Goal: Find specific page/section: Find specific page/section

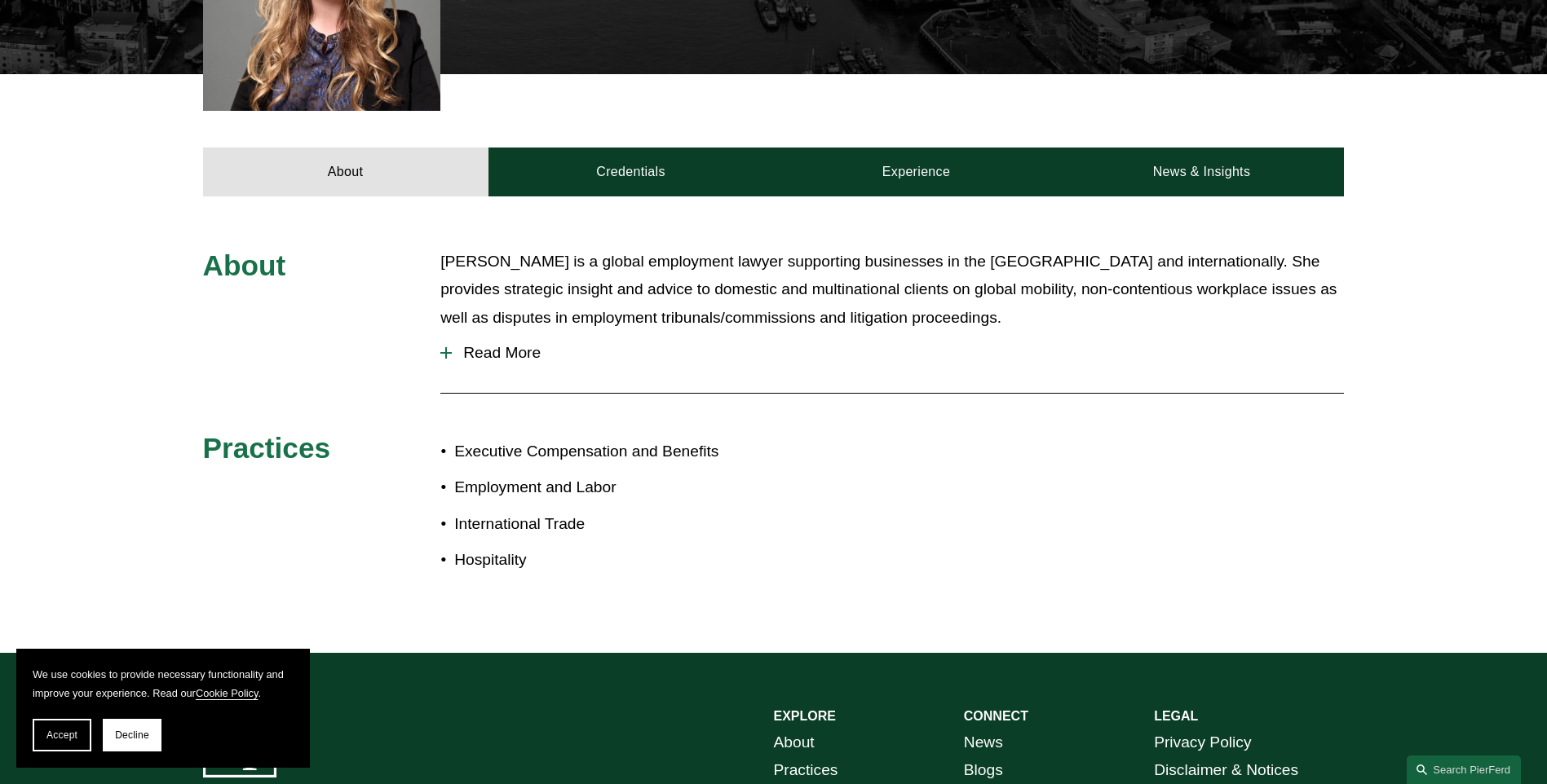
scroll to position [652, 0]
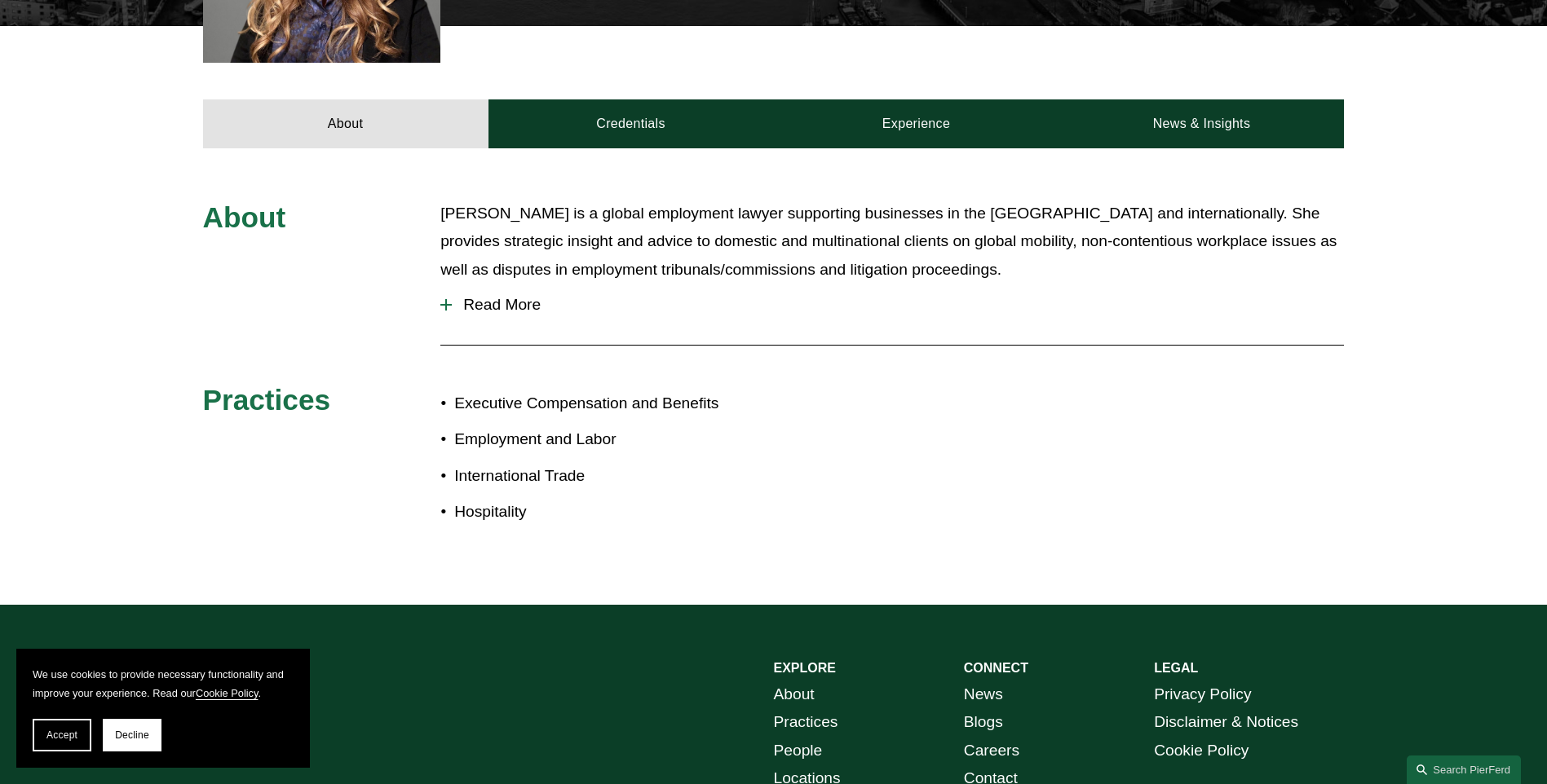
click at [504, 313] on span "Read More" at bounding box center [898, 304] width 892 height 18
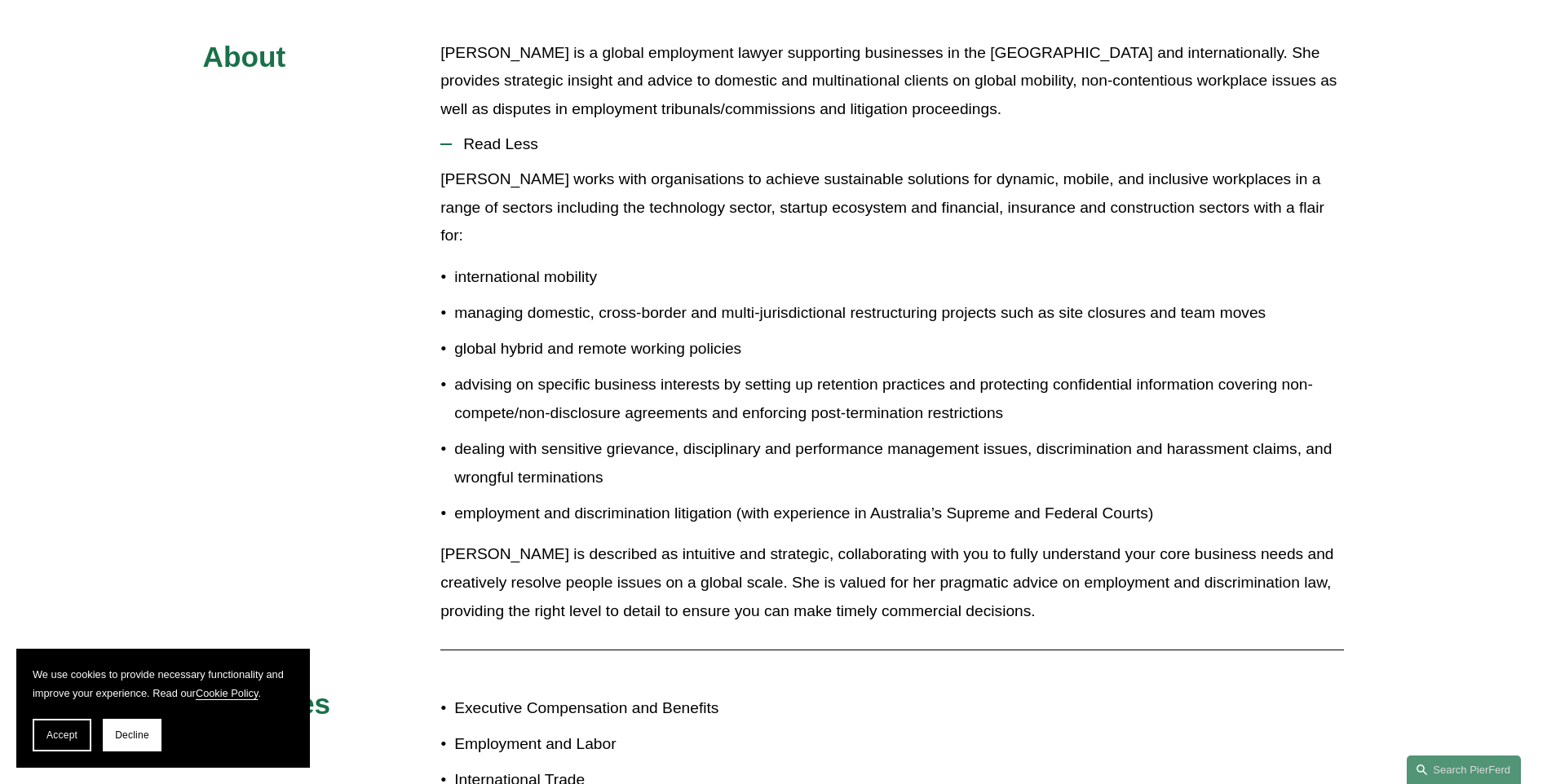
scroll to position [489, 0]
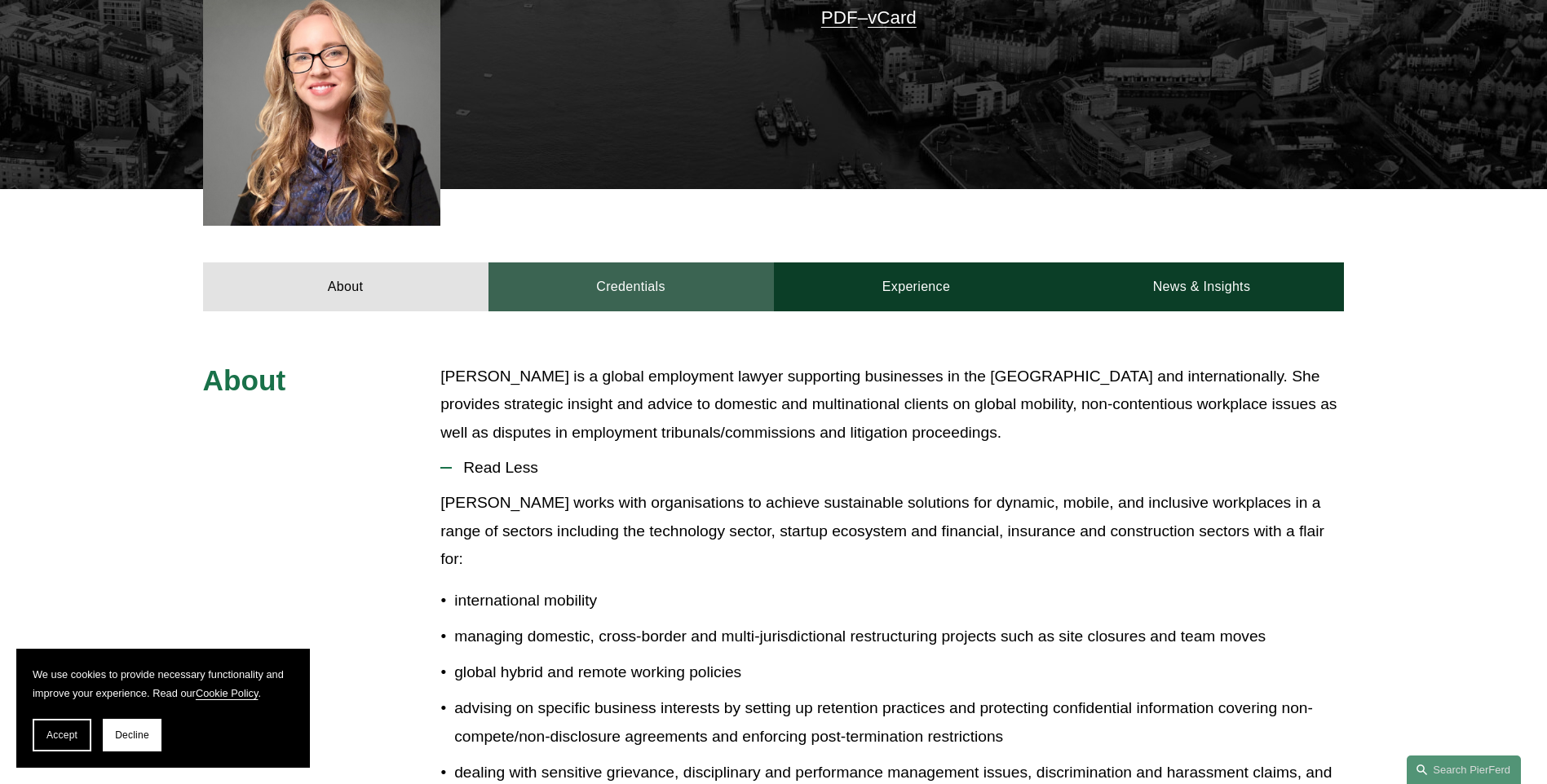
click at [611, 273] on link "Credentials" at bounding box center [631, 286] width 286 height 49
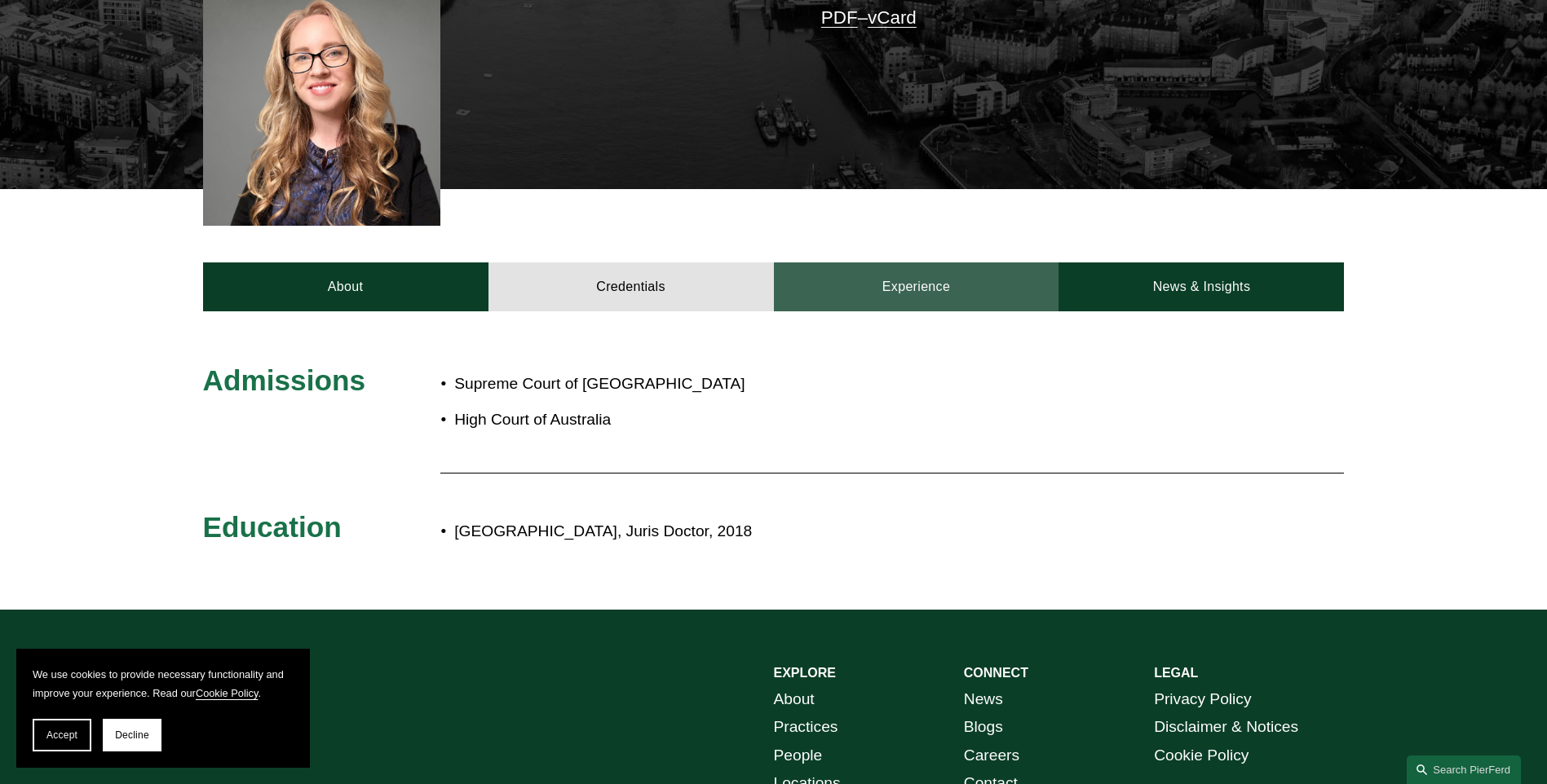
click at [845, 300] on link "Experience" at bounding box center [917, 286] width 286 height 49
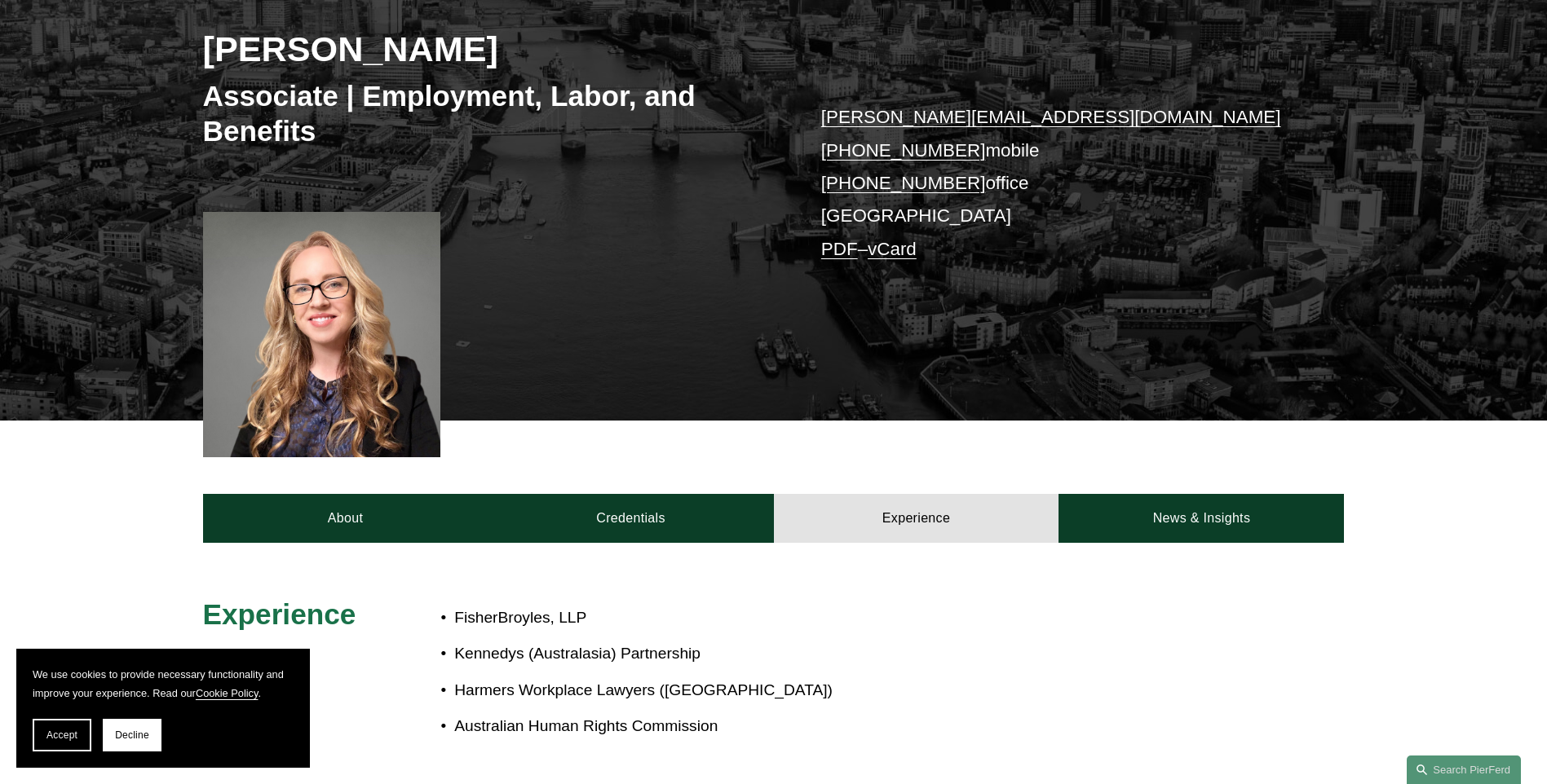
scroll to position [241, 0]
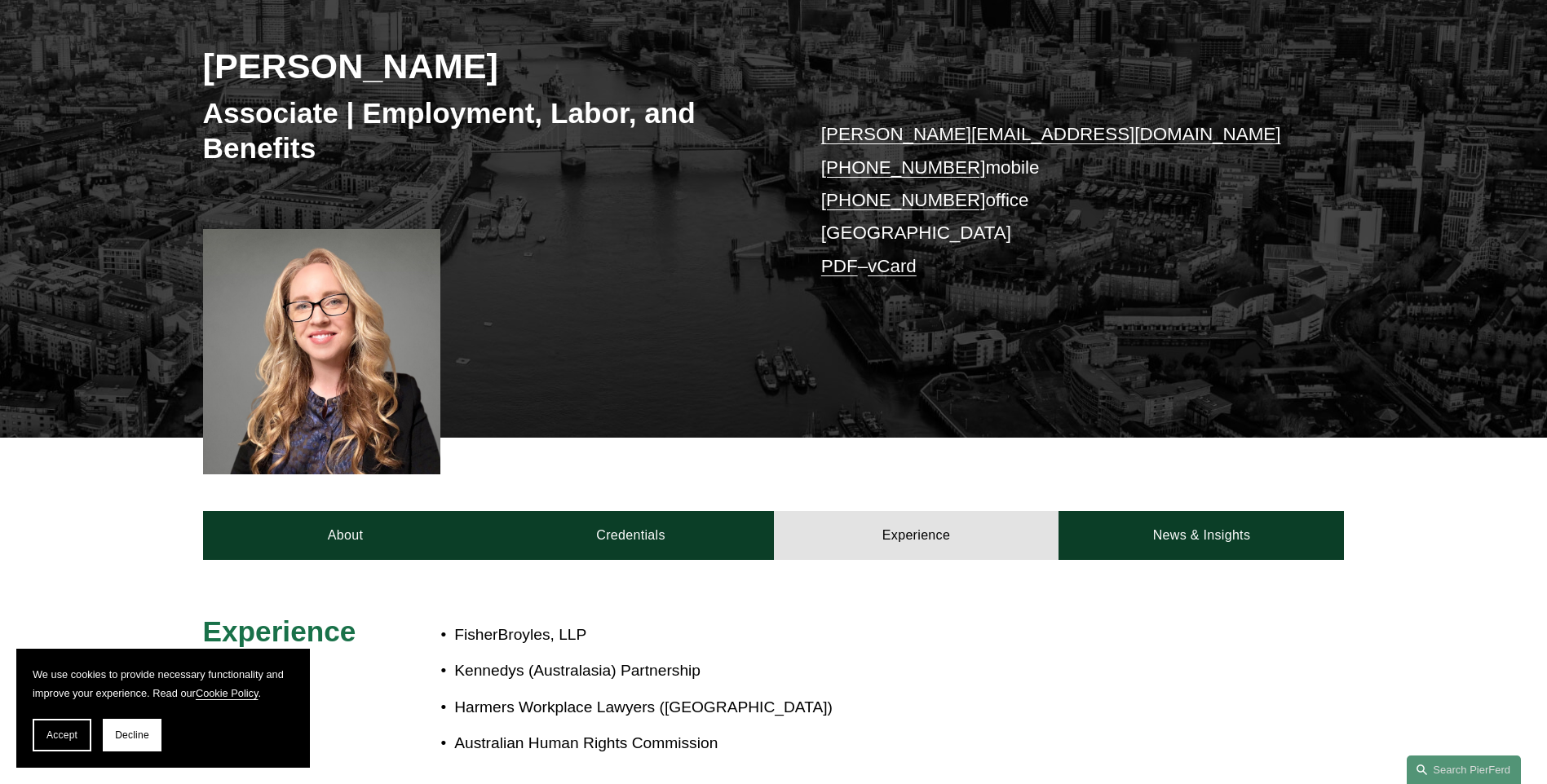
click at [324, 318] on div at bounding box center [322, 352] width 238 height 245
click at [1184, 528] on link "News & Insights" at bounding box center [1201, 535] width 286 height 49
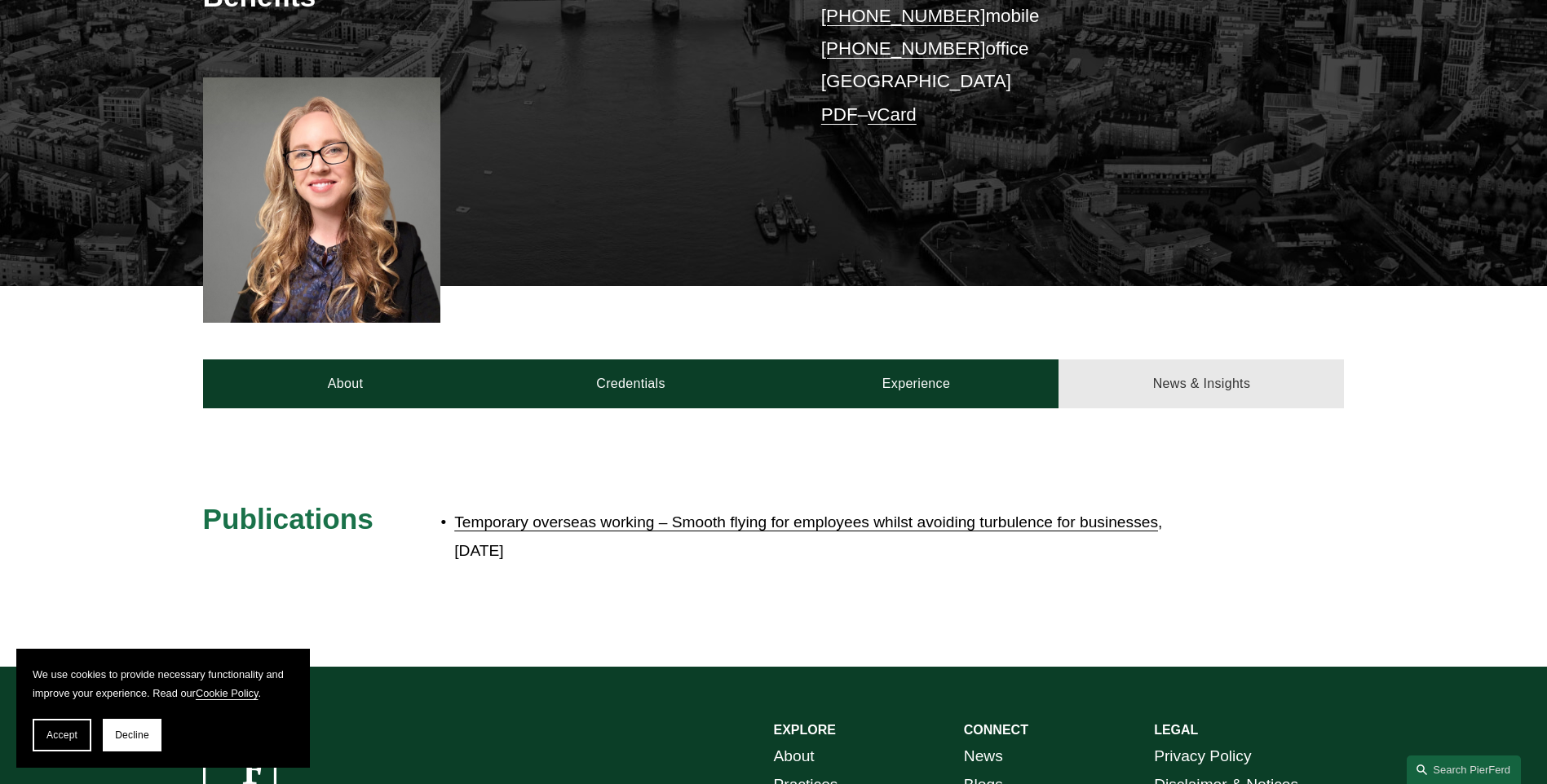
scroll to position [403, 0]
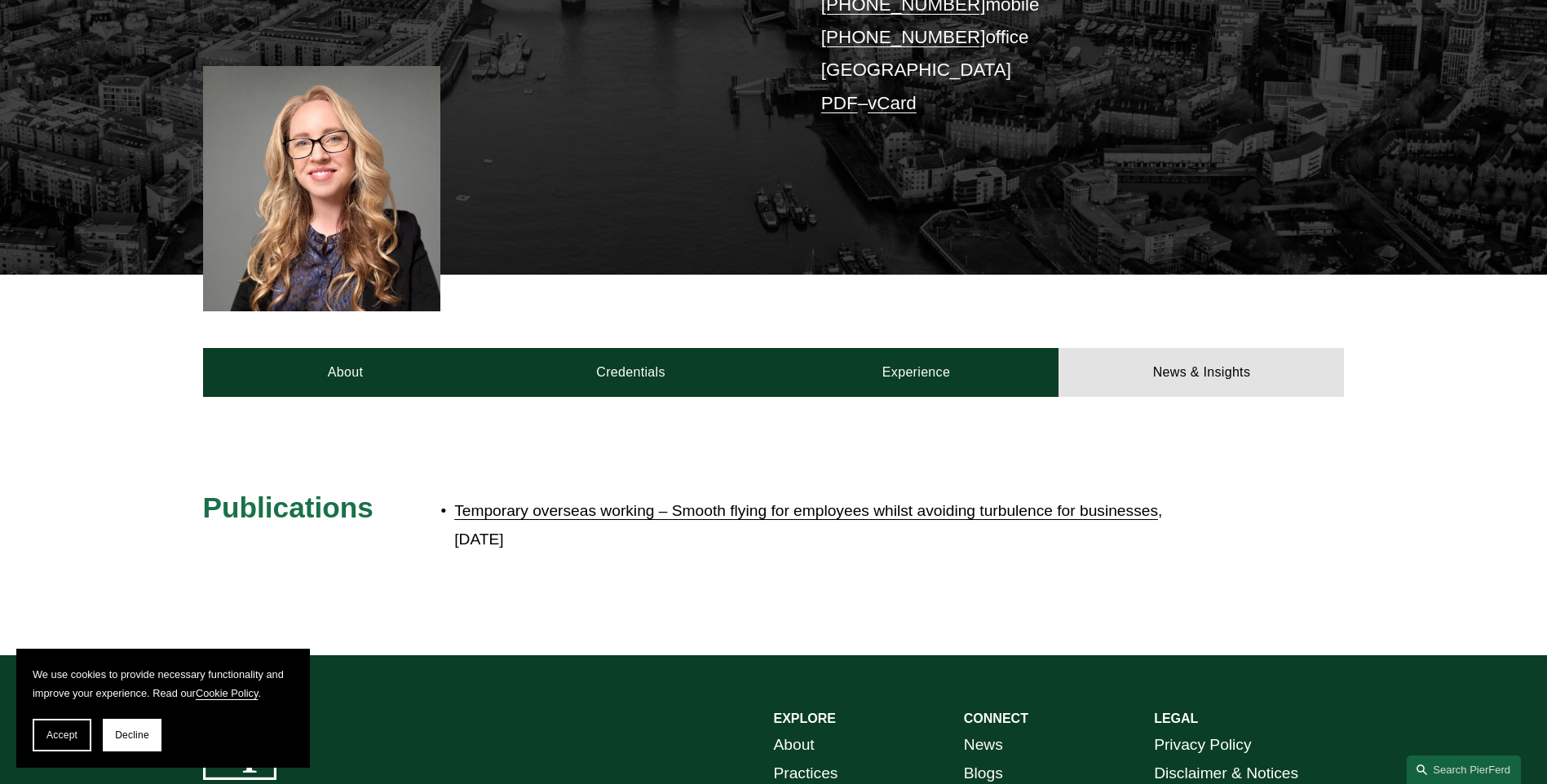
click at [744, 503] on link "Temporary overseas working – Smooth flying for employees whilst avoiding turbul…" at bounding box center [805, 511] width 704 height 17
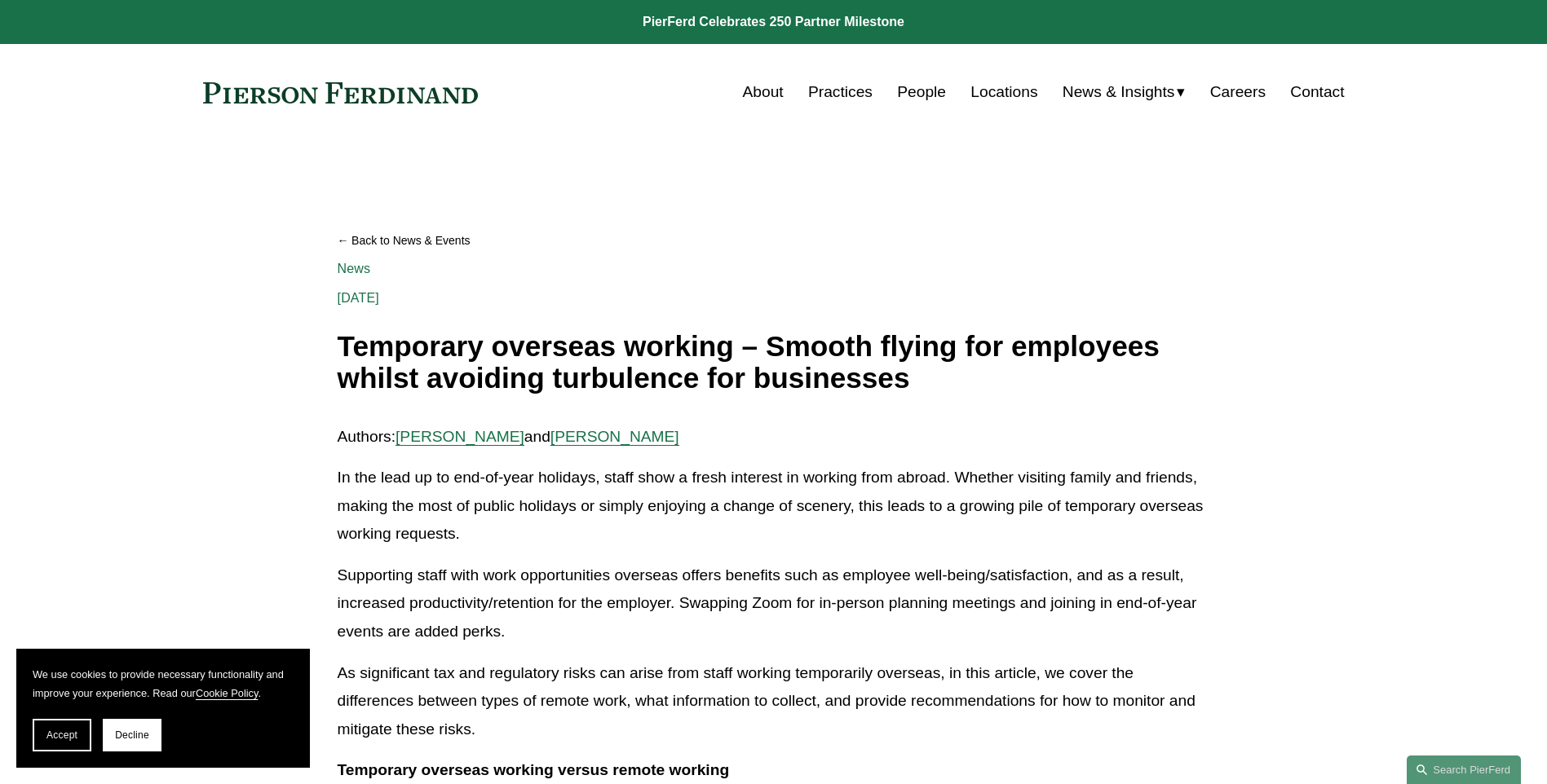
click at [1005, 97] on link "Locations" at bounding box center [1003, 92] width 67 height 31
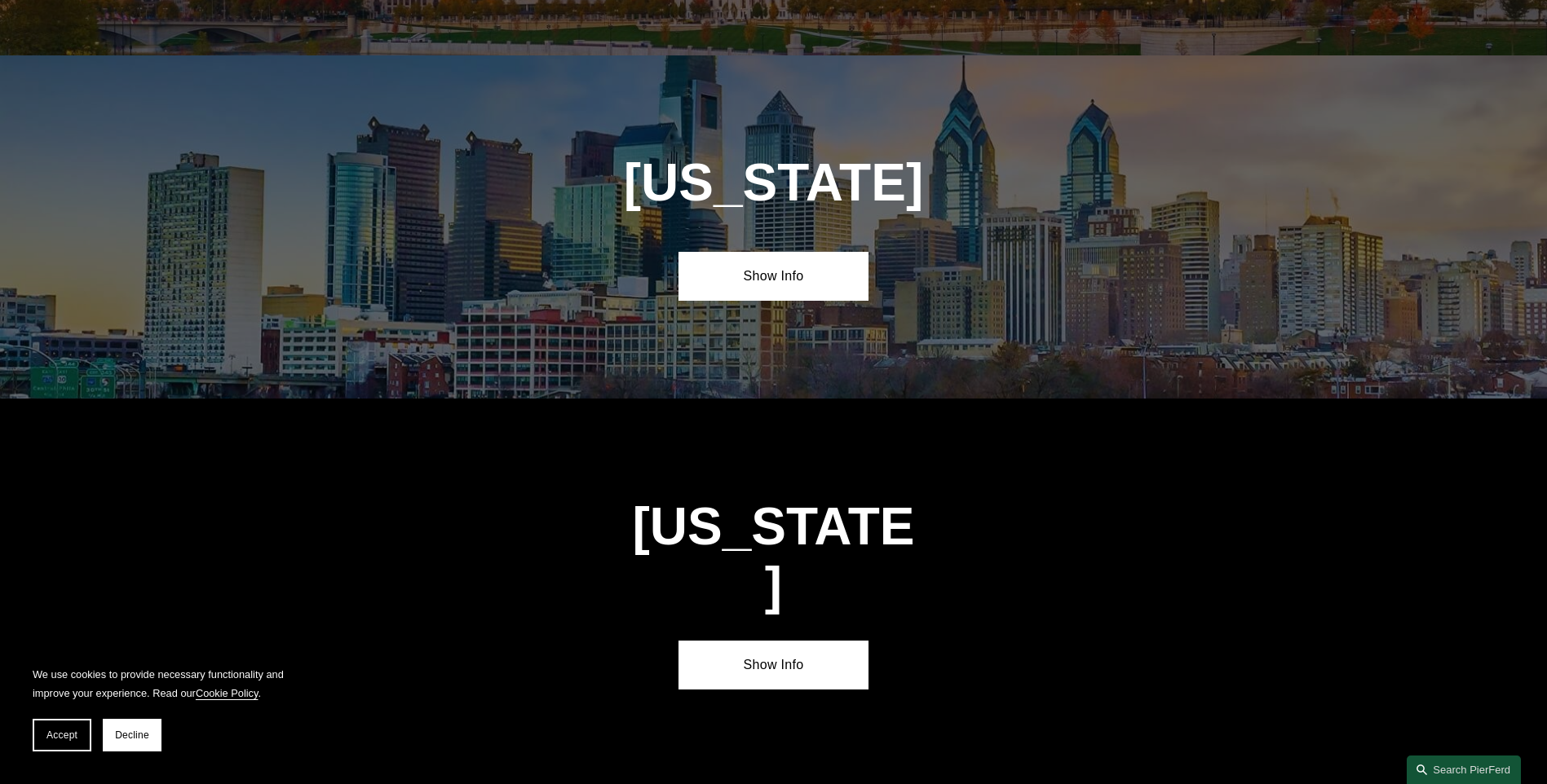
scroll to position [5787, 0]
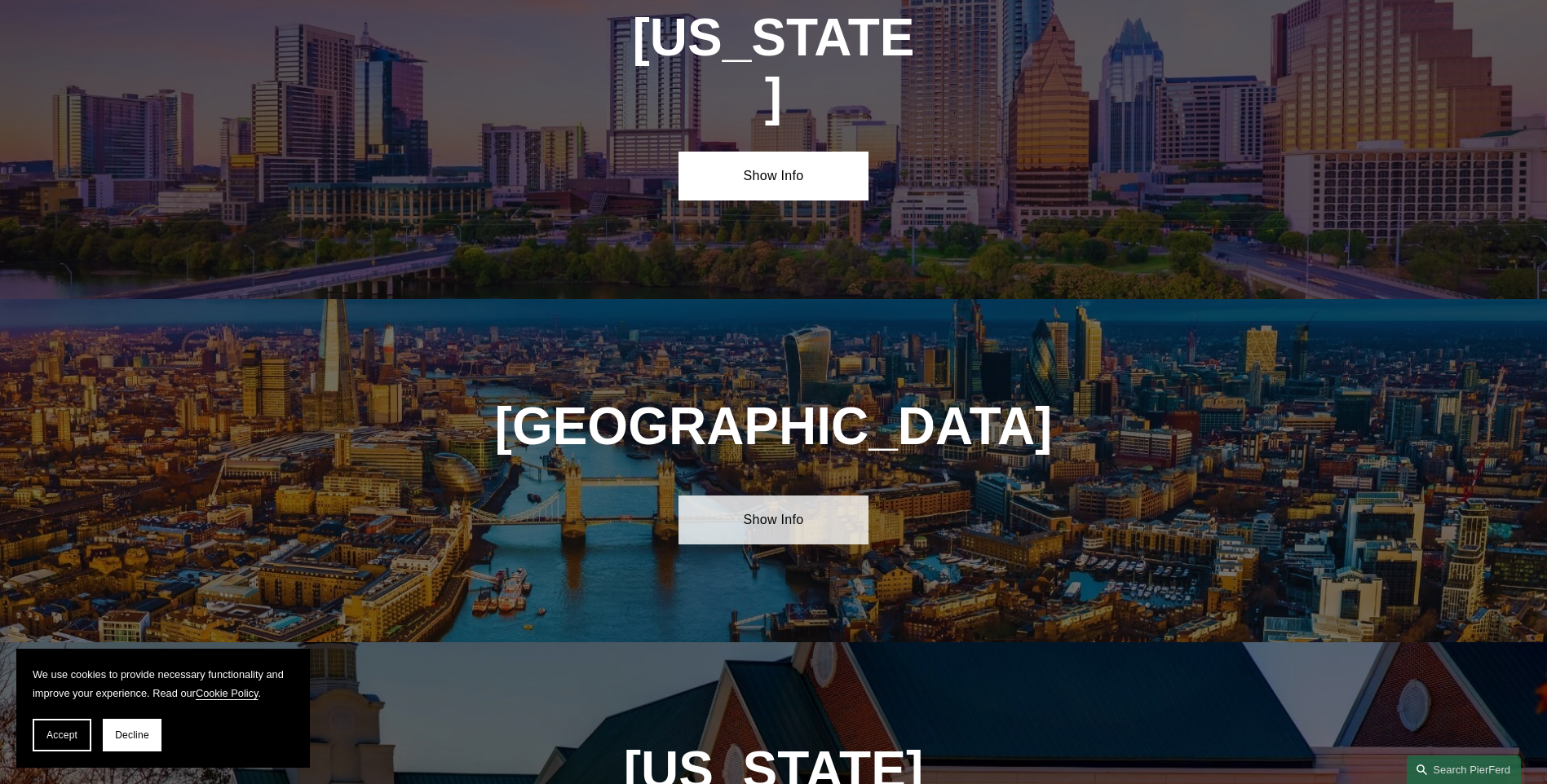
click at [799, 496] on link "Show Info" at bounding box center [774, 519] width 190 height 49
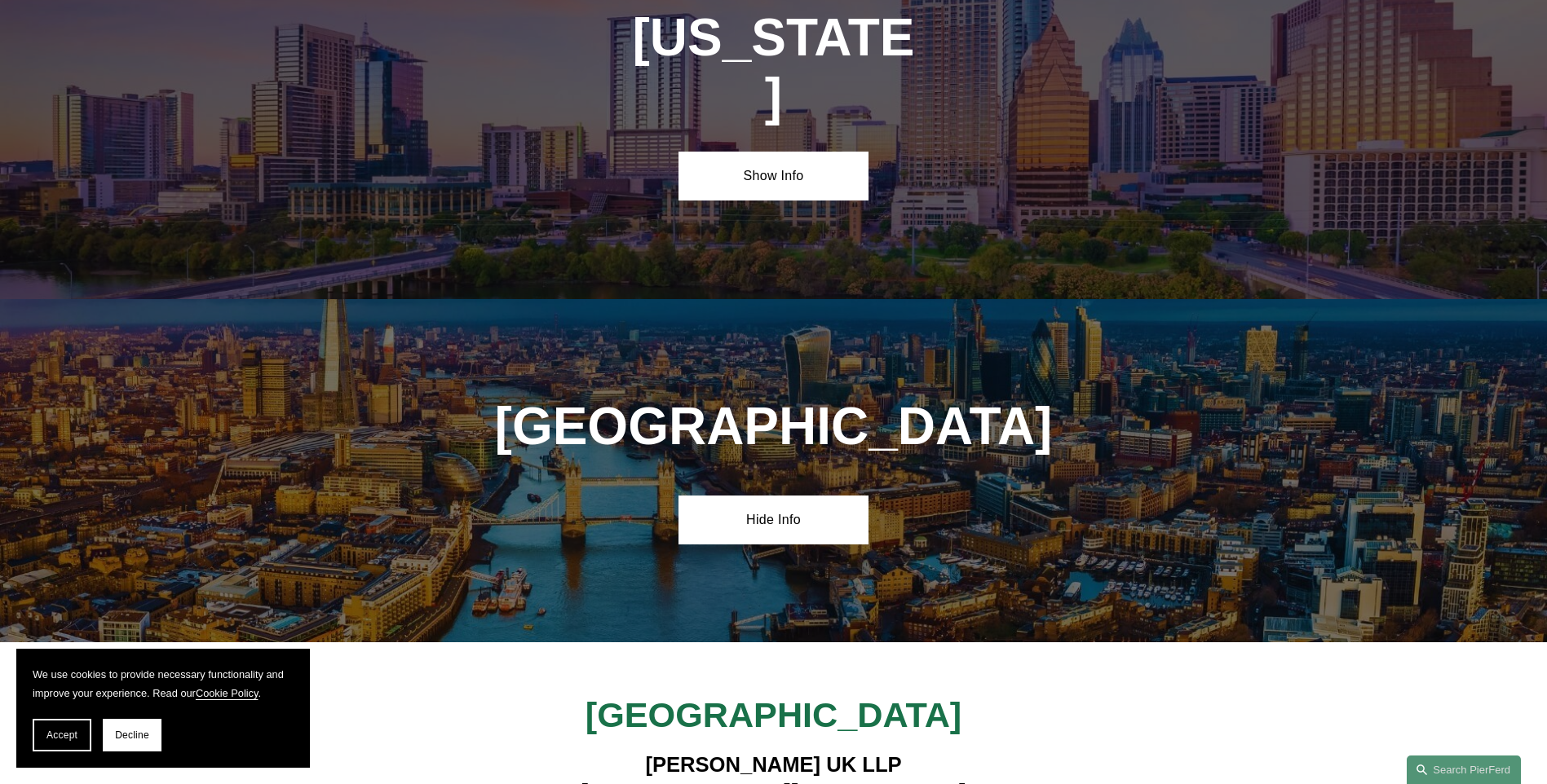
scroll to position [5709, 0]
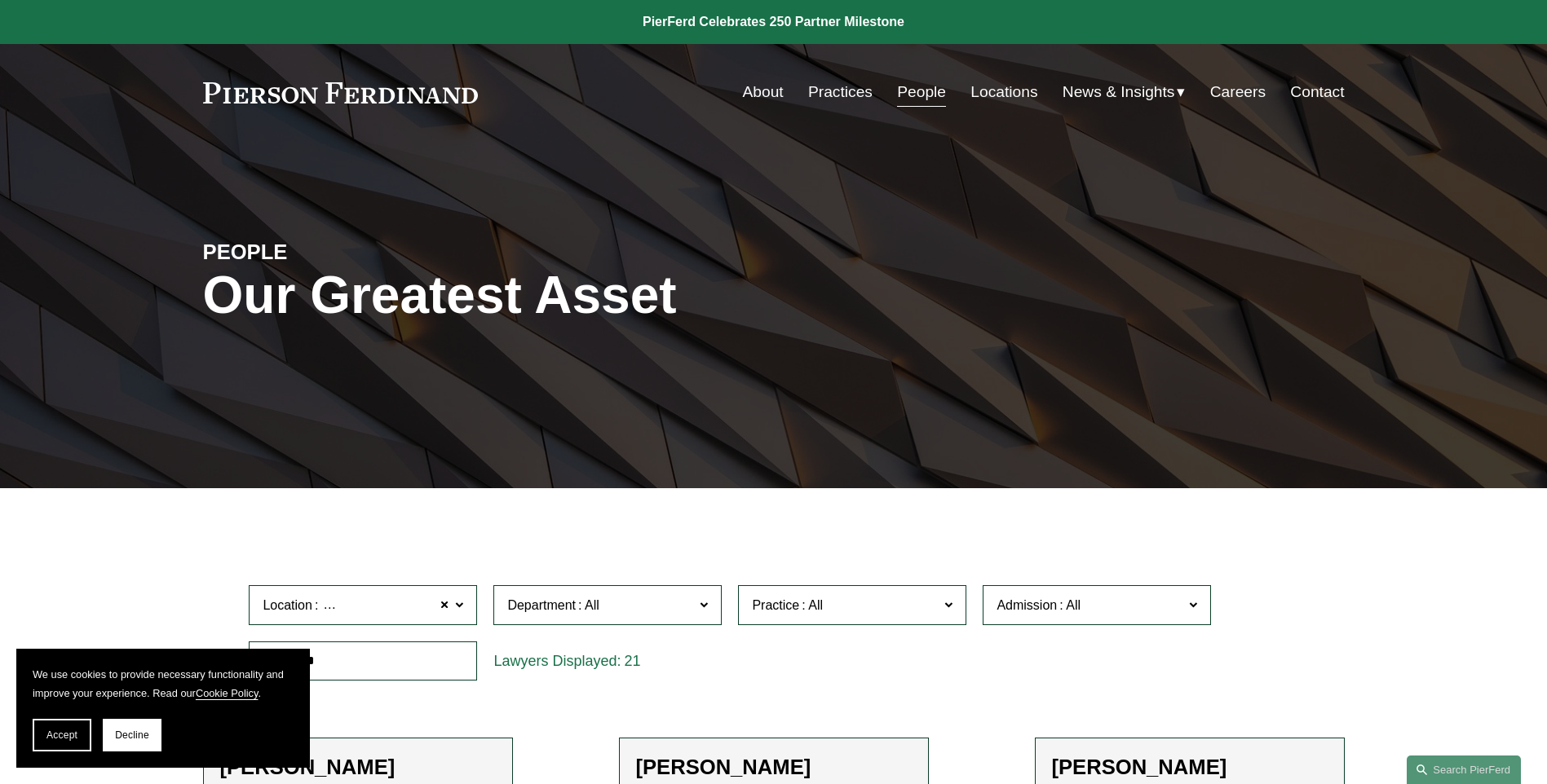
click at [618, 622] on label "Department" at bounding box center [607, 605] width 228 height 40
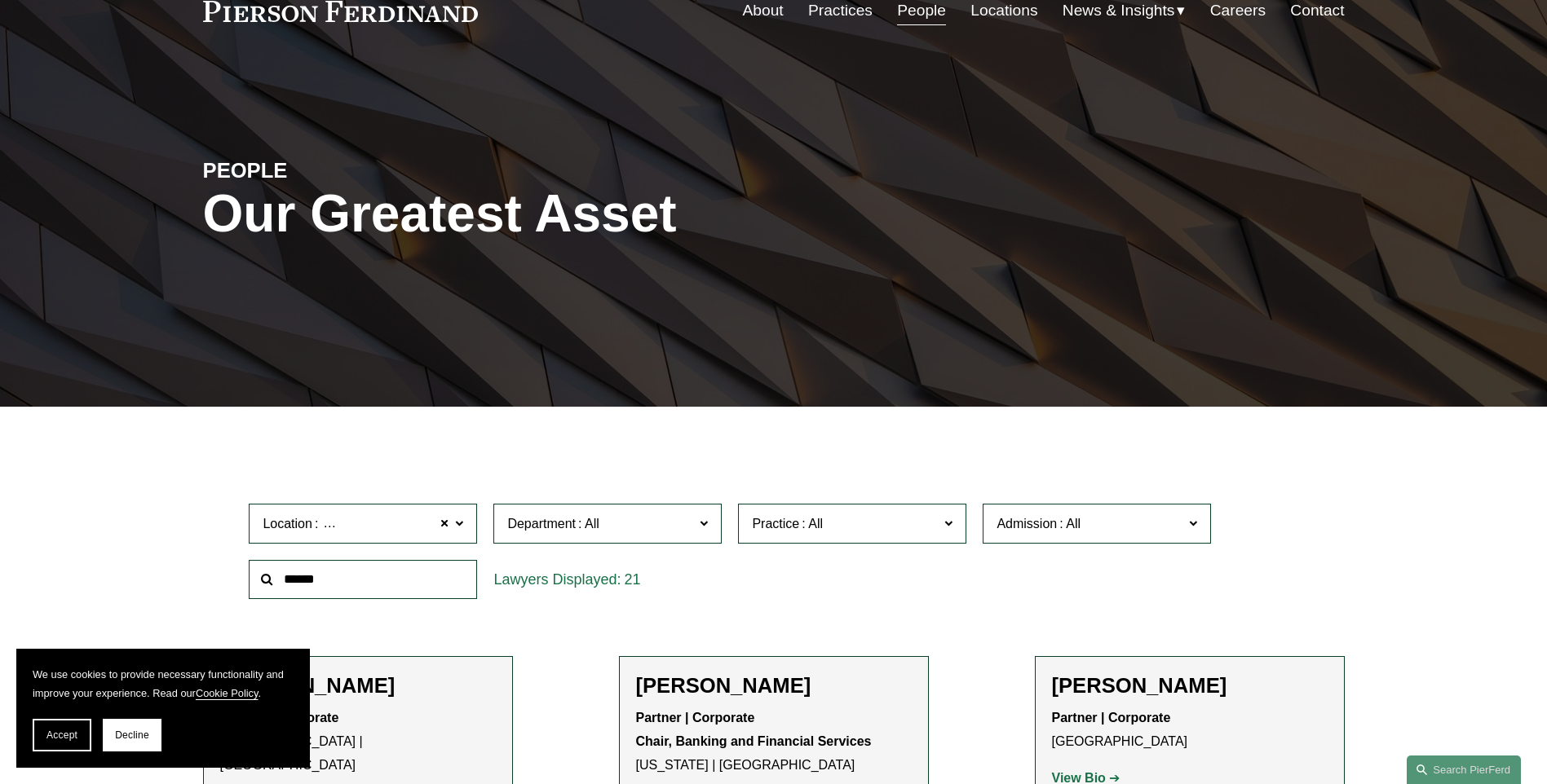
click at [0, 0] on link "Employment, Labor, and Benefits" at bounding box center [0, 0] width 0 height 0
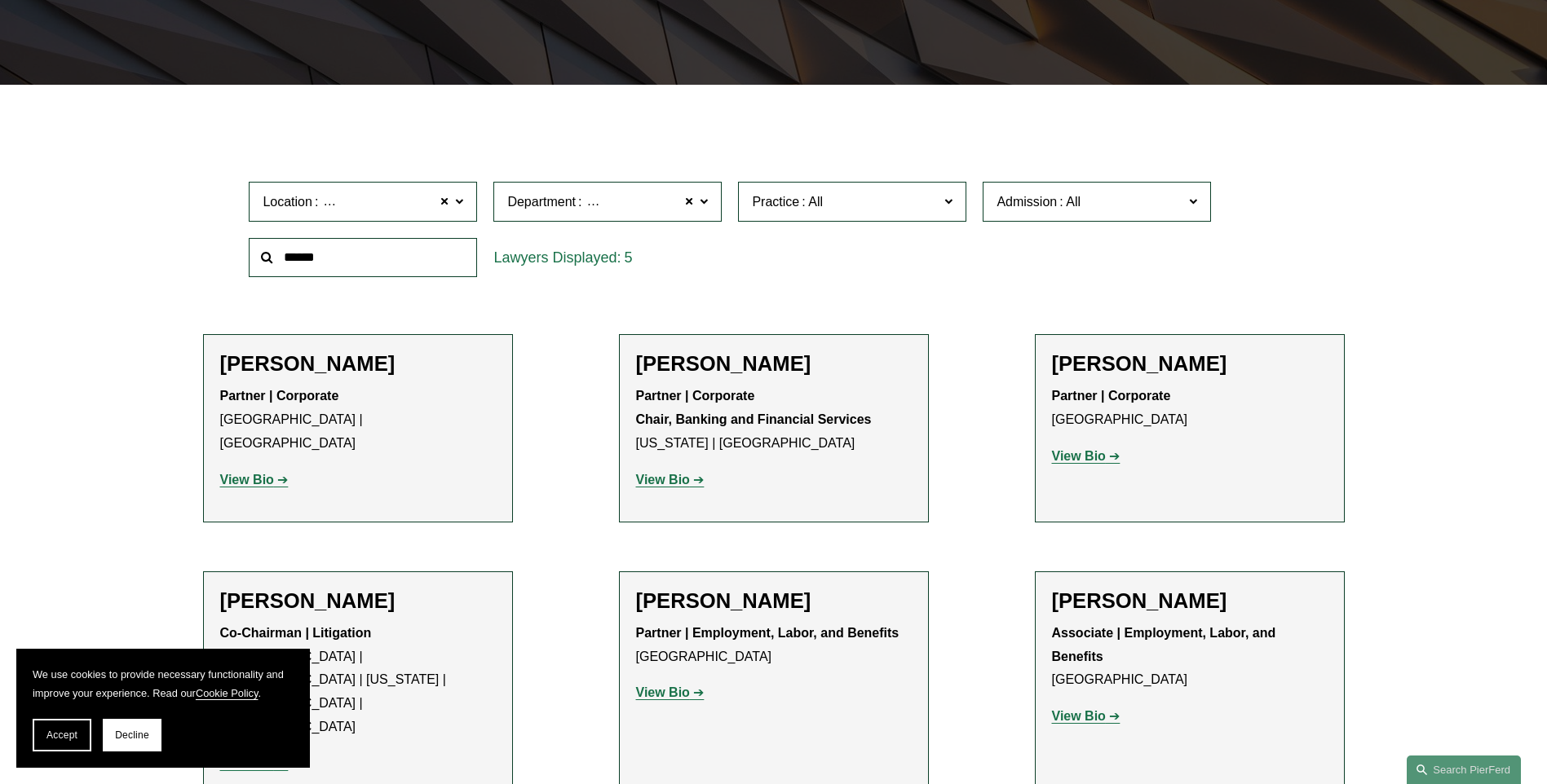
scroll to position [645, 0]
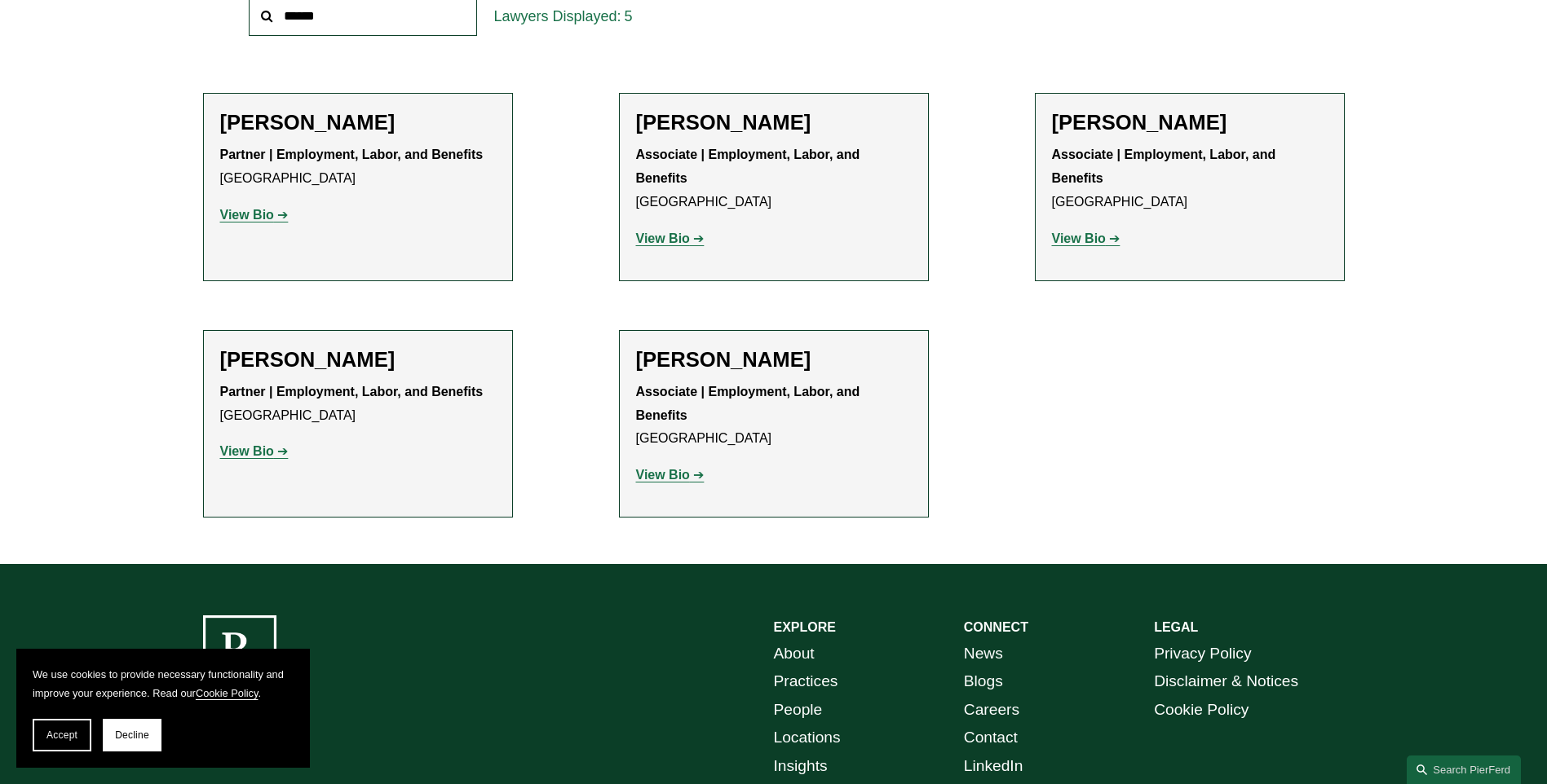
click at [262, 446] on strong "View Bio" at bounding box center [247, 451] width 54 height 14
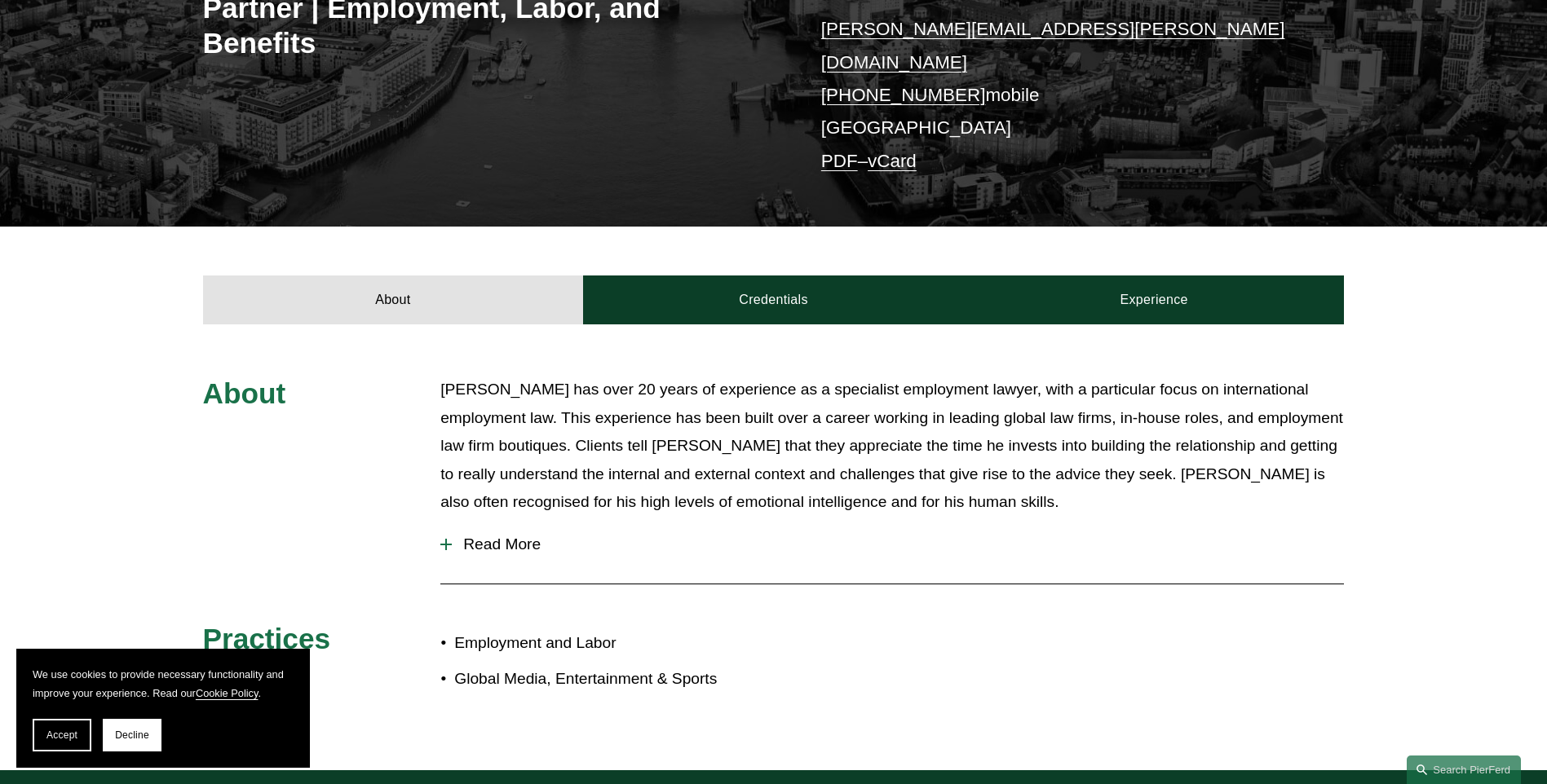
scroll to position [245, 0]
